Goal: Task Accomplishment & Management: Use online tool/utility

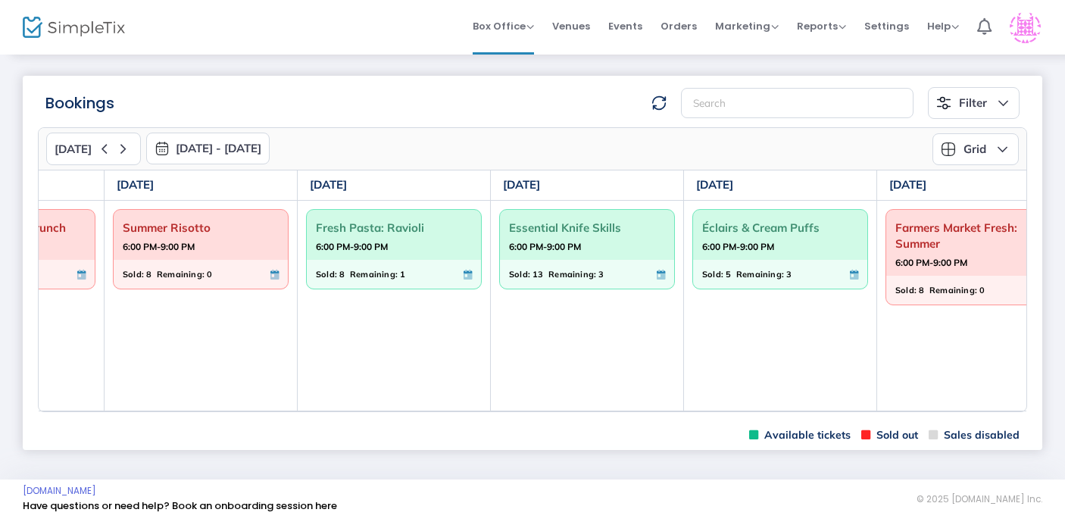
scroll to position [0, 137]
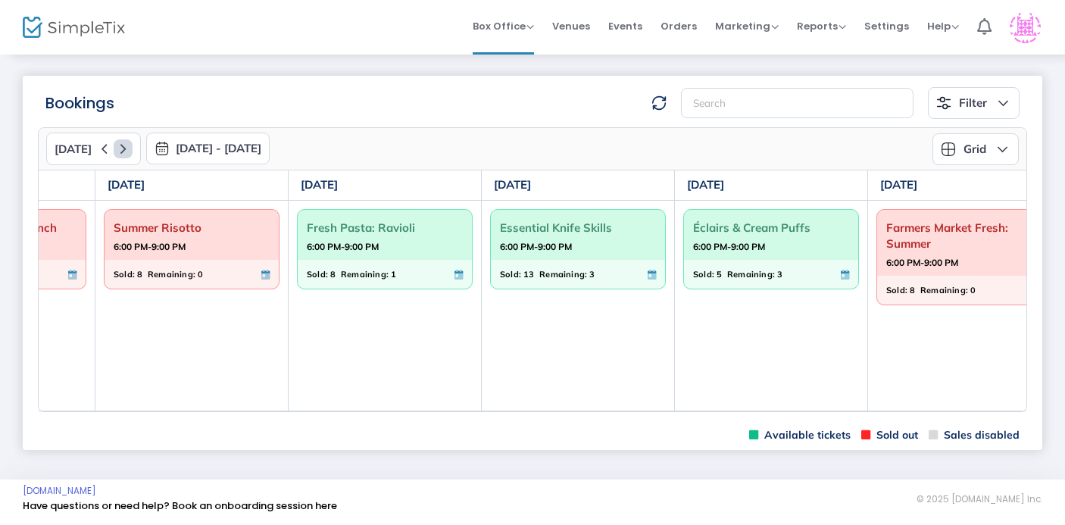
click at [115, 148] on icon at bounding box center [123, 148] width 19 height 19
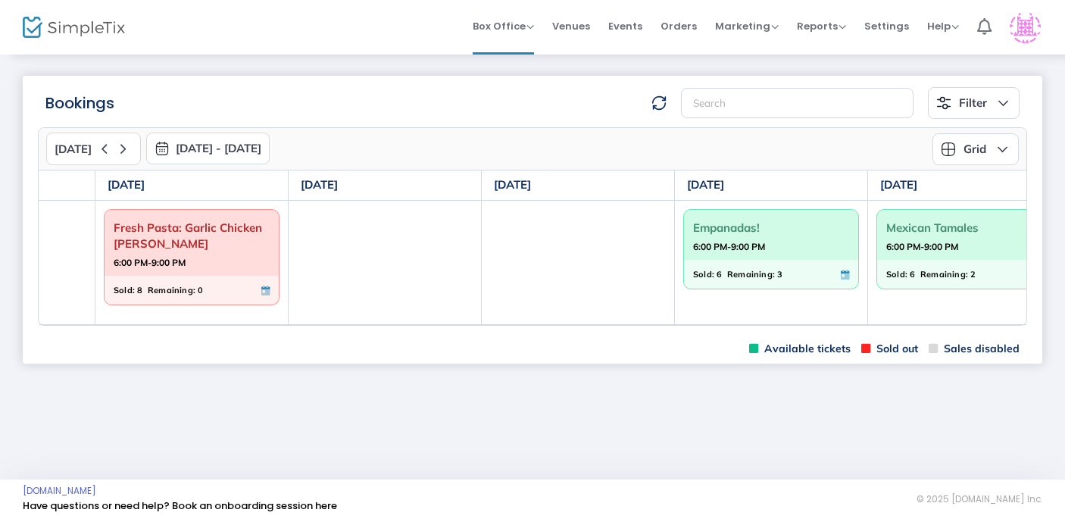
click at [787, 240] on span "6:00 PM-9:00 PM" at bounding box center [771, 246] width 156 height 15
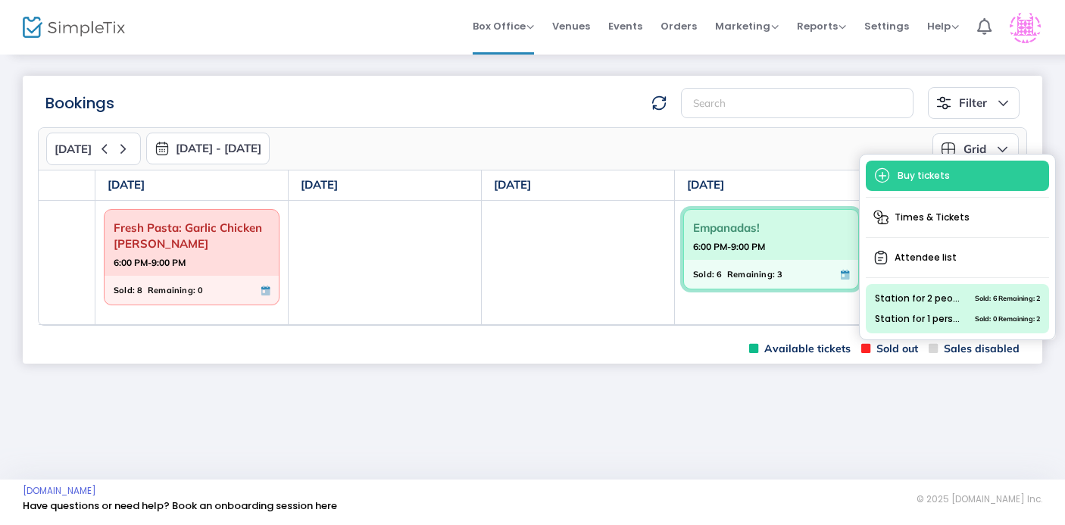
click at [786, 255] on div "Empanadas! 6:00 PM-9:00 PM" at bounding box center [771, 235] width 174 height 51
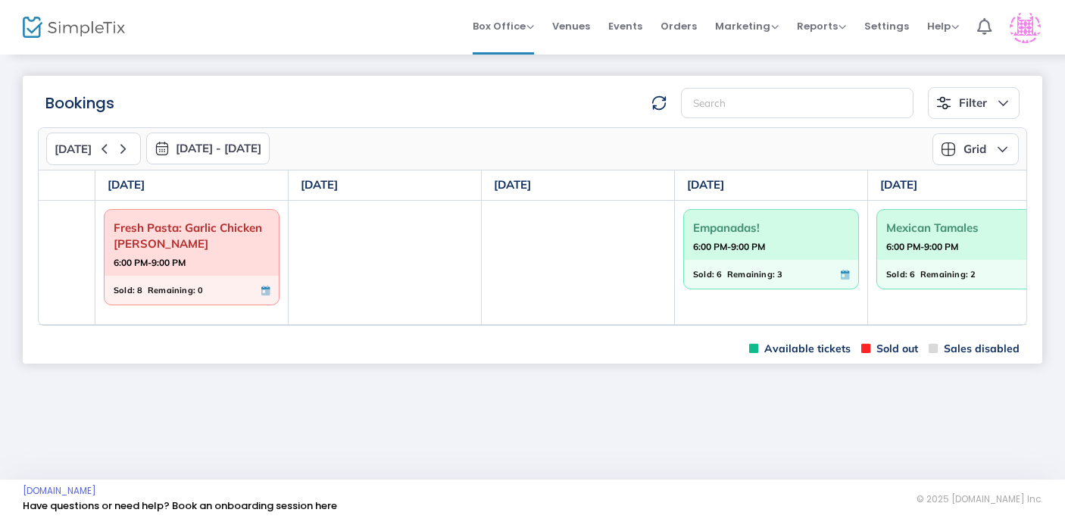
click at [786, 255] on div "Empanadas! 6:00 PM-9:00 PM" at bounding box center [771, 235] width 174 height 51
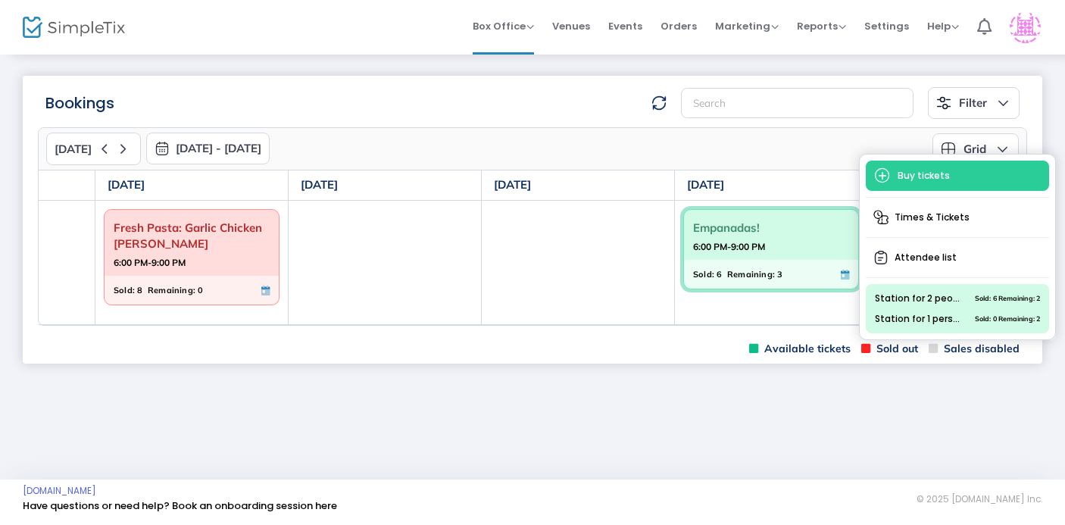
click at [692, 402] on div "Bookings Filter Minimum available capacity Events Fresh Pasta: Garlic Chicken […" at bounding box center [532, 266] width 1065 height 427
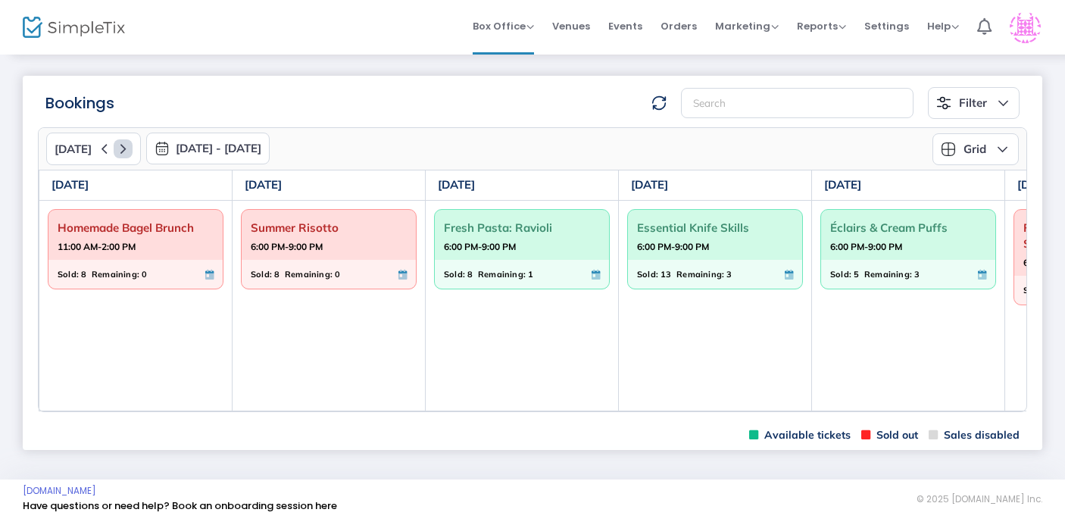
click at [119, 145] on icon at bounding box center [123, 148] width 19 height 19
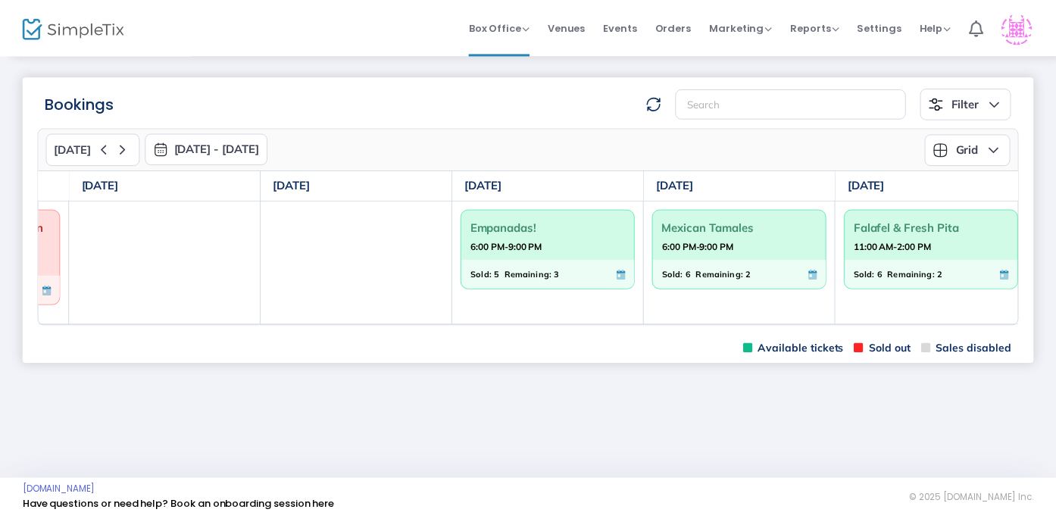
scroll to position [0, 357]
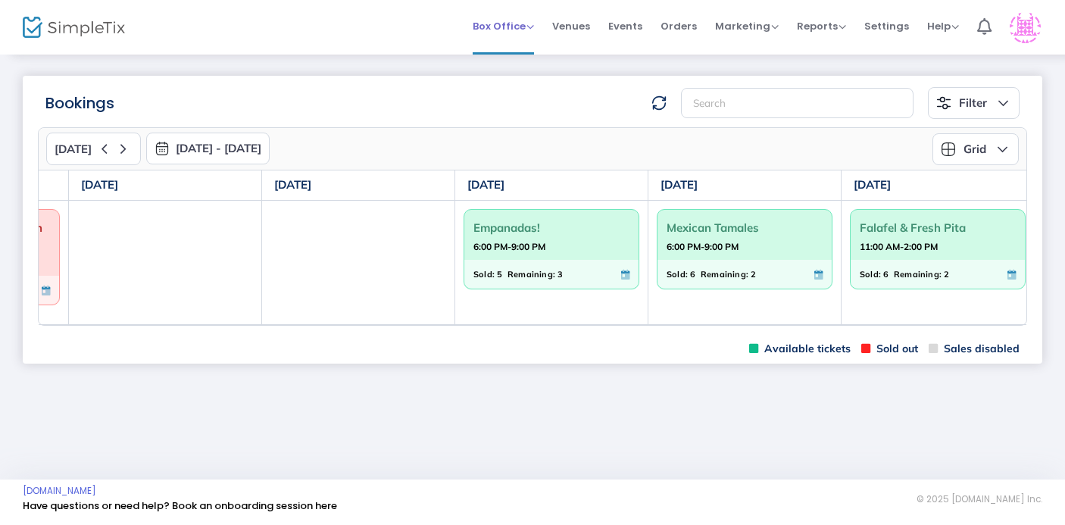
click at [534, 31] on span "Box Office" at bounding box center [503, 26] width 61 height 14
click at [633, 26] on span "Events" at bounding box center [625, 26] width 34 height 39
